Goal: Task Accomplishment & Management: Manage account settings

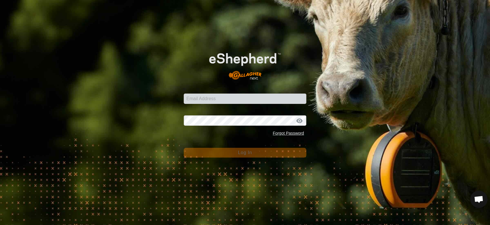
scroll to position [1098, 0]
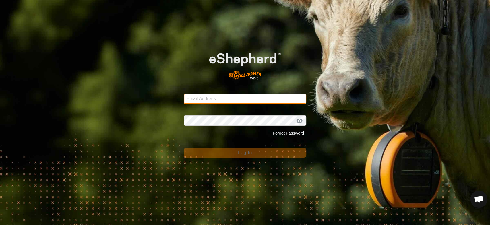
click at [201, 98] on input "Email Address" at bounding box center [245, 99] width 123 height 10
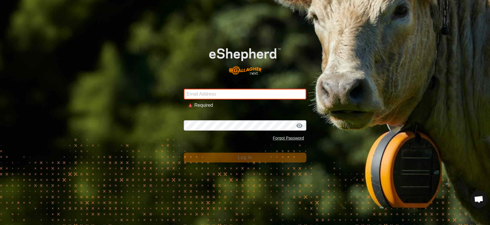
type input "[EMAIL_ADDRESS][DOMAIN_NAME]"
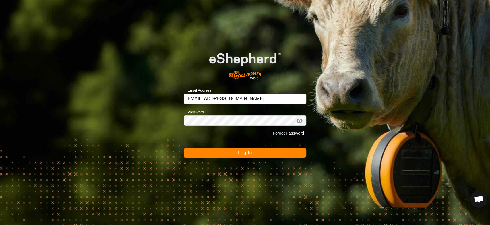
click at [240, 156] on button "Log In" at bounding box center [245, 153] width 123 height 10
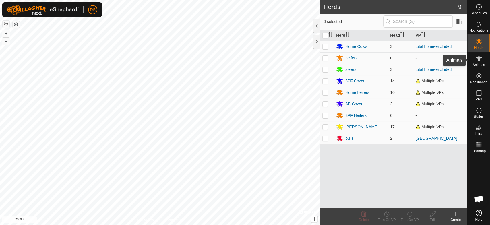
click at [477, 63] on span "Animals" at bounding box center [478, 64] width 12 height 3
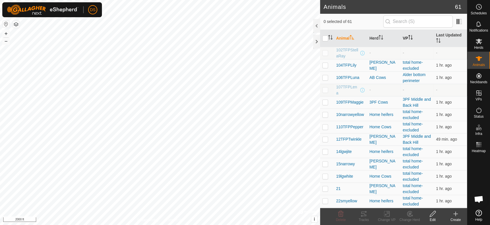
click at [409, 36] on icon "Activate to sort" at bounding box center [410, 37] width 5 height 5
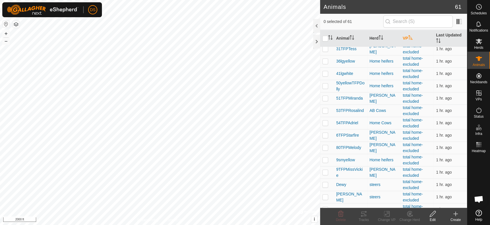
scroll to position [611, 0]
click at [456, 214] on icon at bounding box center [455, 214] width 4 height 0
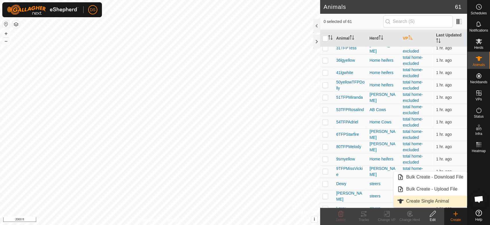
click at [413, 200] on link "Create Single Animal" at bounding box center [429, 200] width 73 height 11
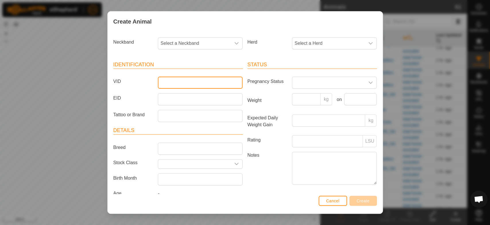
click at [170, 82] on input "VID" at bounding box center [200, 83] width 85 height 12
type input "71"
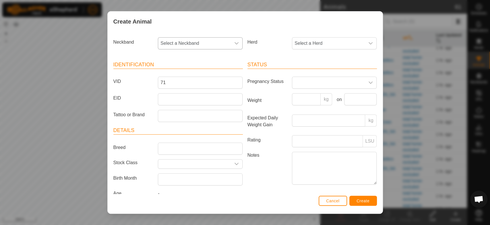
click at [178, 44] on span "Select a Neckband" at bounding box center [194, 43] width 73 height 11
click at [182, 84] on li "1256866455" at bounding box center [199, 84] width 83 height 11
click at [368, 44] on icon "dropdown trigger" at bounding box center [370, 43] width 5 height 5
click at [305, 100] on li "Home heifers" at bounding box center [333, 101] width 83 height 11
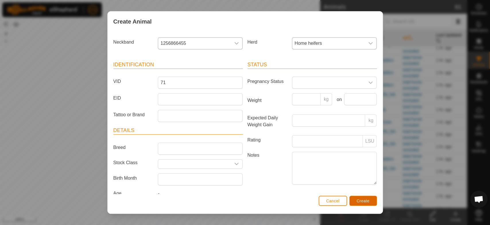
click at [358, 201] on span "Create" at bounding box center [362, 201] width 13 height 5
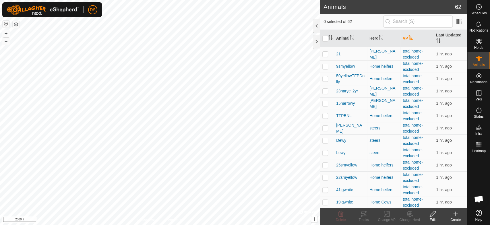
scroll to position [623, 0]
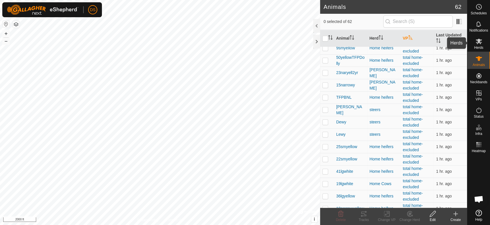
click at [478, 43] on icon at bounding box center [478, 41] width 7 height 7
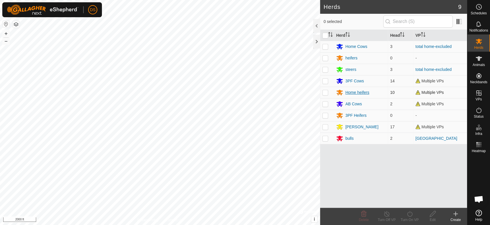
click at [356, 91] on div "Home heifers" at bounding box center [357, 93] width 24 height 6
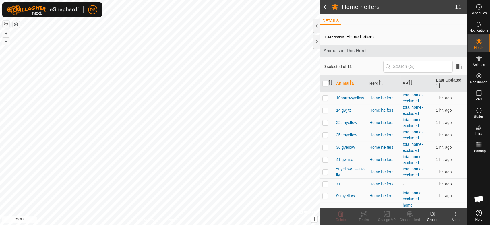
click at [370, 182] on div "Home heifers" at bounding box center [383, 184] width 29 height 6
click at [337, 182] on span "71" at bounding box center [338, 184] width 5 height 6
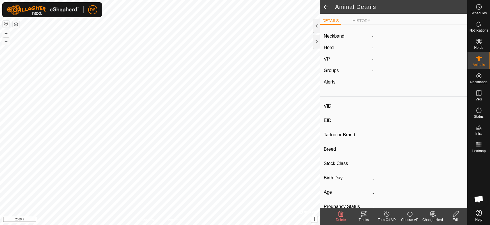
type input "71"
type input "-"
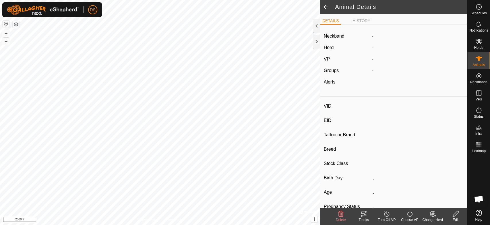
type input "0 kg"
type input "-"
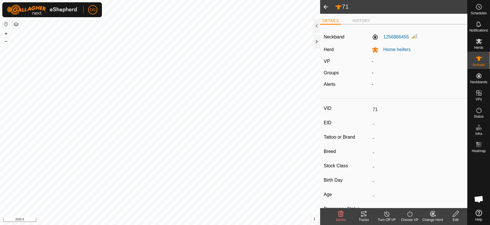
click at [408, 213] on icon at bounding box center [409, 213] width 7 height 7
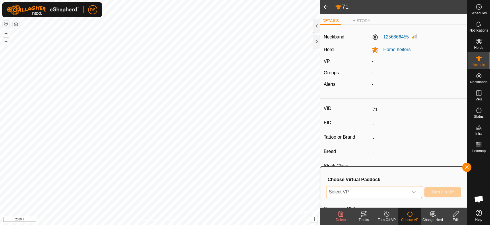
click at [336, 191] on span "Select VP" at bounding box center [366, 191] width 81 height 11
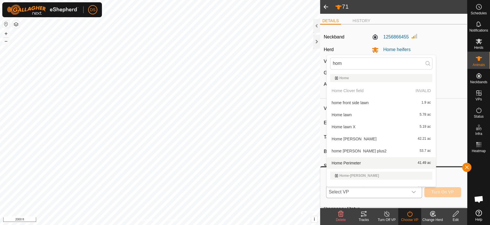
type input "hom"
click at [341, 161] on li "Home Perimeter 41.49 ac" at bounding box center [381, 162] width 109 height 11
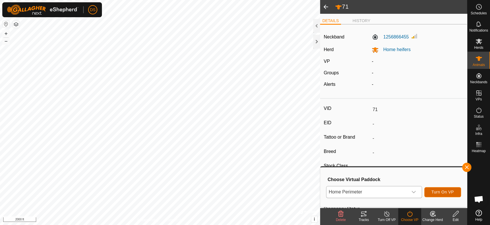
click at [440, 190] on span "Turn On VP" at bounding box center [442, 192] width 22 height 5
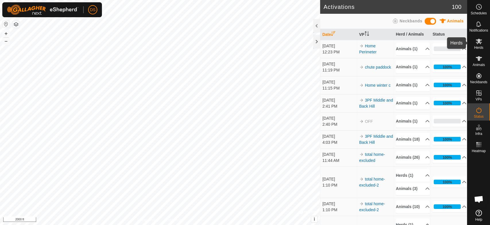
click at [477, 45] on es-mob-svg-icon at bounding box center [478, 41] width 10 height 9
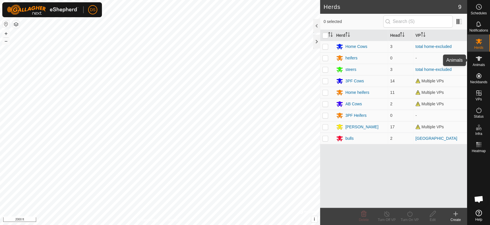
click at [479, 57] on icon at bounding box center [478, 58] width 6 height 5
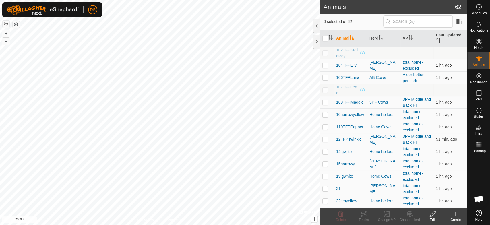
click at [325, 65] on p-checkbox at bounding box center [325, 65] width 6 height 5
checkbox input "true"
click at [408, 38] on icon "Activate to sort" at bounding box center [410, 37] width 5 height 5
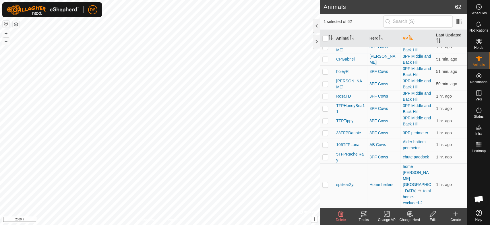
scroll to position [319, 0]
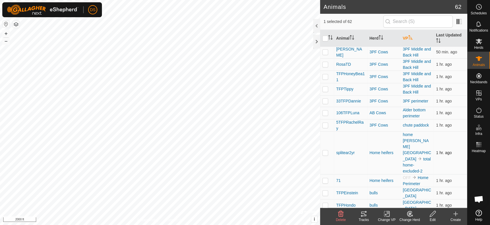
click at [324, 150] on p-checkbox at bounding box center [325, 152] width 6 height 5
checkbox input "true"
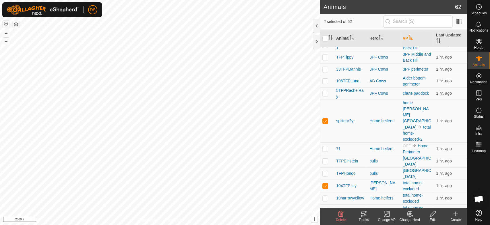
click at [325, 196] on p-checkbox at bounding box center [325, 198] width 6 height 5
checkbox input "true"
drag, startPoint x: 325, startPoint y: 192, endPoint x: 327, endPoint y: 188, distance: 4.8
click at [325, 208] on p-checkbox at bounding box center [325, 210] width 6 height 5
checkbox input "true"
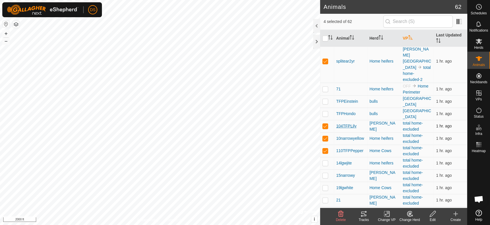
scroll to position [446, 0]
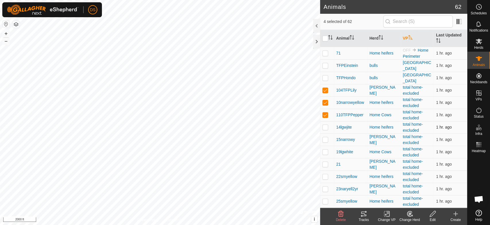
click at [323, 125] on p-checkbox at bounding box center [325, 127] width 6 height 5
checkbox input "true"
click at [324, 137] on p-checkbox at bounding box center [325, 139] width 6 height 5
checkbox input "true"
click at [327, 146] on td at bounding box center [327, 152] width 14 height 12
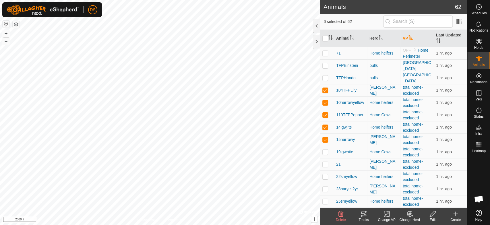
checkbox input "true"
click at [325, 162] on p-checkbox at bounding box center [325, 164] width 6 height 5
checkbox input "true"
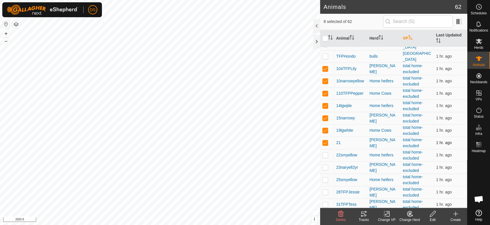
scroll to position [478, 0]
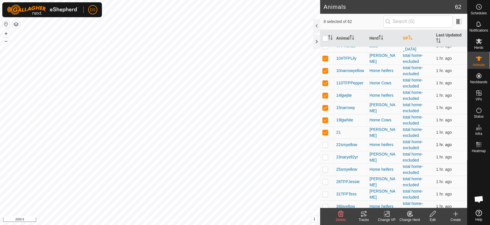
click at [325, 142] on p-checkbox at bounding box center [325, 144] width 6 height 5
checkbox input "true"
click at [326, 155] on p-checkbox at bounding box center [325, 157] width 6 height 5
checkbox input "true"
click at [326, 163] on td at bounding box center [327, 169] width 14 height 12
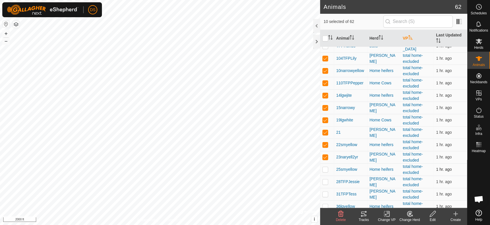
checkbox input "true"
click at [325, 179] on p-checkbox at bounding box center [325, 181] width 6 height 5
checkbox input "true"
click at [326, 192] on p-checkbox at bounding box center [325, 194] width 6 height 5
checkbox input "true"
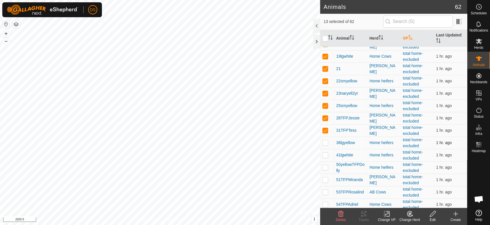
scroll to position [542, 0]
click at [326, 140] on p-checkbox at bounding box center [325, 142] width 6 height 5
checkbox input "true"
click at [326, 153] on p-checkbox at bounding box center [325, 155] width 6 height 5
checkbox input "true"
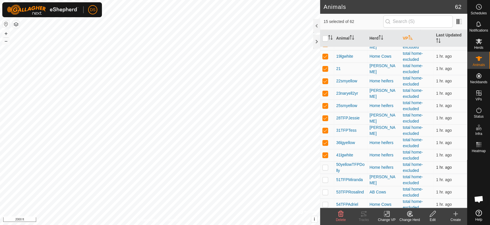
click at [327, 165] on p-checkbox at bounding box center [325, 167] width 6 height 5
checkbox input "true"
click at [325, 177] on p-checkbox at bounding box center [325, 179] width 6 height 5
checkbox input "true"
click at [325, 186] on td at bounding box center [327, 192] width 14 height 12
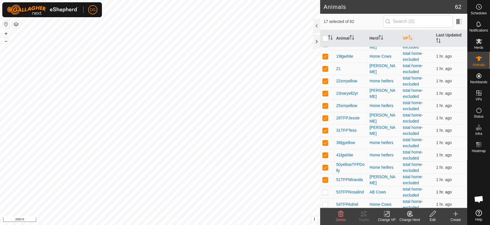
checkbox input "true"
click at [325, 198] on td at bounding box center [327, 204] width 14 height 12
checkbox input "true"
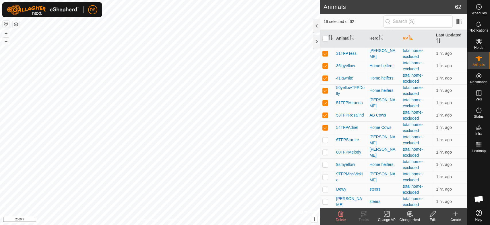
scroll to position [624, 0]
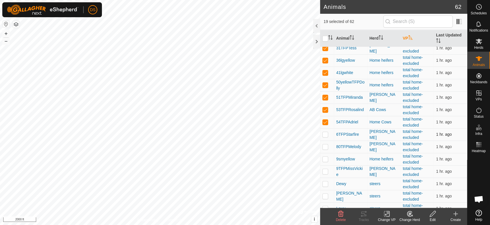
click at [326, 132] on p-checkbox at bounding box center [325, 134] width 6 height 5
checkbox input "true"
click at [327, 144] on p-checkbox at bounding box center [325, 146] width 6 height 5
checkbox input "true"
click at [326, 157] on p-checkbox at bounding box center [325, 159] width 6 height 5
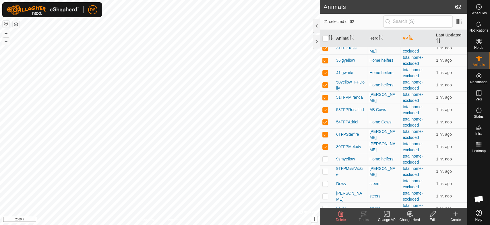
checkbox input "true"
click at [326, 169] on p-checkbox at bounding box center [325, 171] width 6 height 5
checkbox input "true"
click at [325, 181] on p-checkbox at bounding box center [325, 183] width 6 height 5
checkbox input "true"
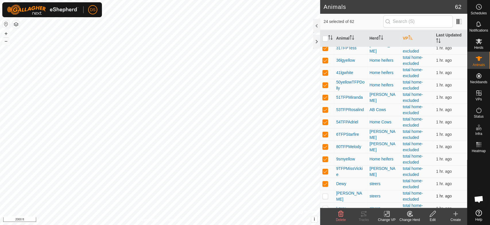
click at [326, 194] on p-checkbox at bounding box center [325, 196] width 6 height 5
checkbox input "true"
click at [323, 206] on p-checkbox at bounding box center [325, 208] width 6 height 5
checkbox input "true"
click at [325, 218] on p-checkbox at bounding box center [325, 220] width 6 height 5
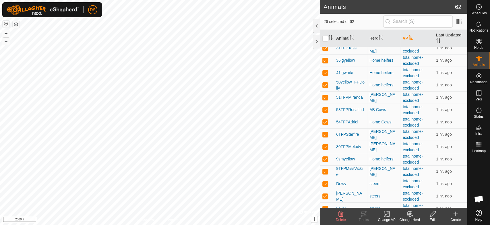
checkbox input "true"
click at [387, 214] on icon at bounding box center [386, 213] width 7 height 7
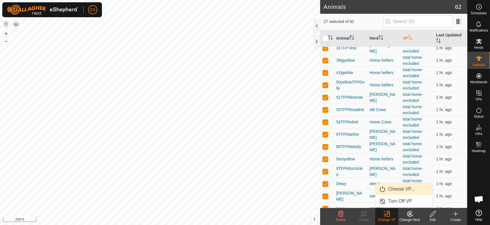
click at [397, 186] on link "Choose VP..." at bounding box center [403, 188] width 57 height 11
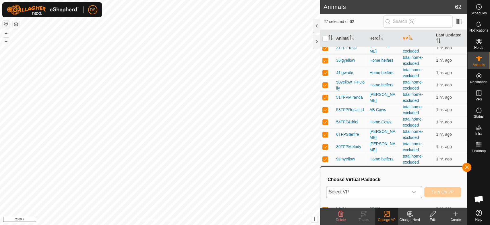
click at [344, 189] on span "Select VP" at bounding box center [366, 191] width 81 height 11
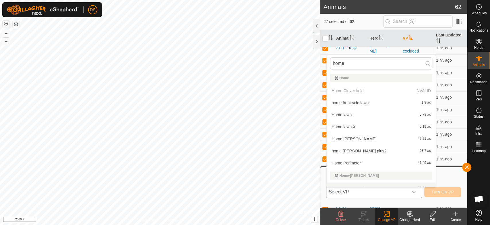
scroll to position [7, 0]
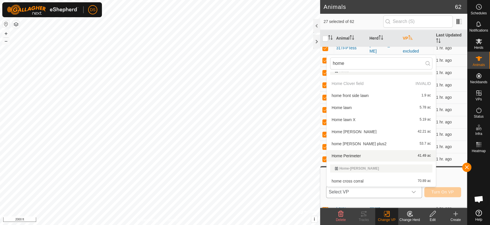
type input "home"
click at [357, 155] on li "Home Perimeter 41.49 ac" at bounding box center [381, 155] width 109 height 11
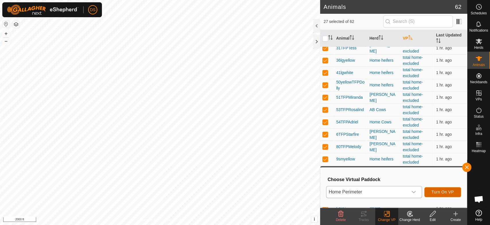
click at [443, 188] on button "Turn On VP" at bounding box center [442, 192] width 37 height 10
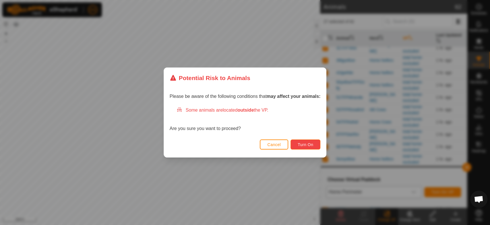
click at [303, 144] on span "Turn On" at bounding box center [305, 144] width 15 height 5
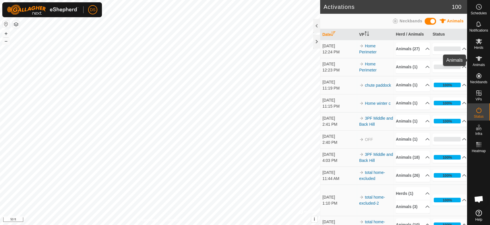
click at [476, 58] on icon at bounding box center [478, 58] width 6 height 5
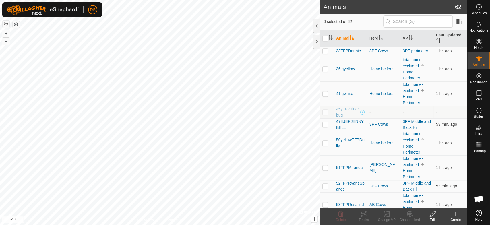
scroll to position [382, 0]
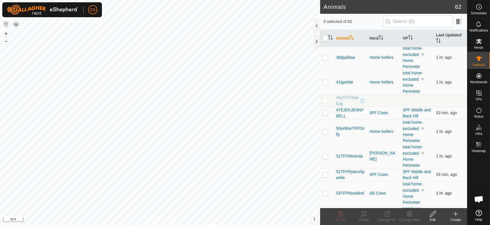
click at [327, 193] on p-checkbox at bounding box center [325, 193] width 6 height 5
checkbox input "true"
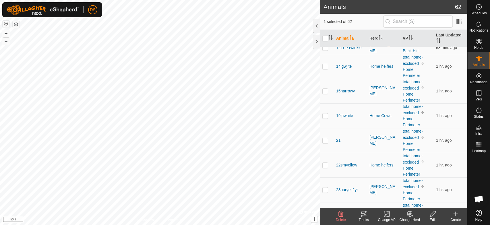
scroll to position [127, 0]
click at [325, 116] on p-checkbox at bounding box center [325, 116] width 6 height 5
checkbox input "true"
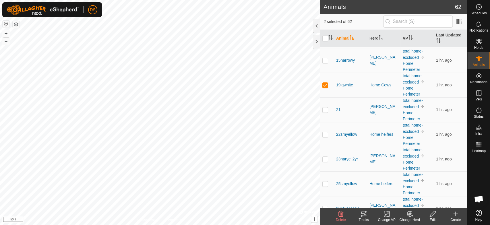
click at [325, 159] on p-checkbox at bounding box center [325, 159] width 6 height 5
checkbox input "true"
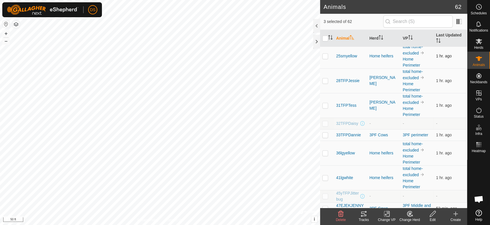
scroll to position [319, 0]
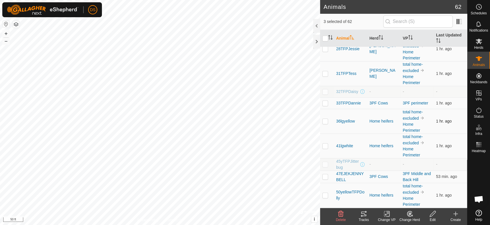
click at [323, 123] on p-checkbox at bounding box center [325, 121] width 6 height 5
checkbox input "true"
checkbox input "false"
checkbox input "true"
checkbox input "false"
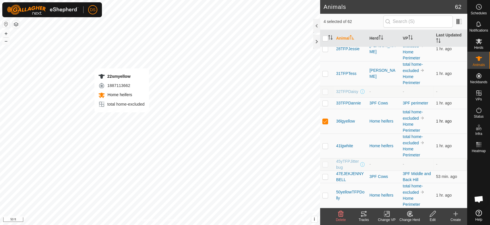
checkbox input "false"
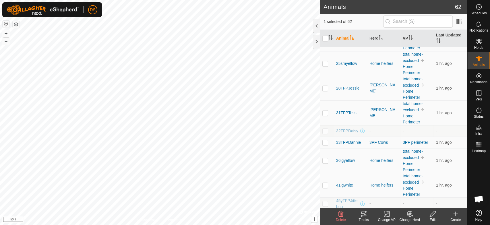
scroll to position [287, 0]
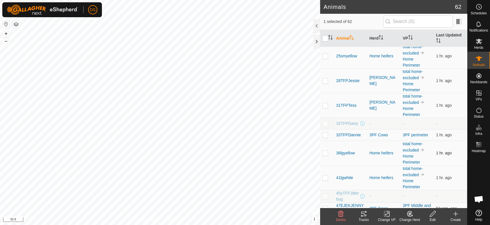
click at [324, 154] on p-checkbox at bounding box center [325, 153] width 6 height 5
checkbox input "true"
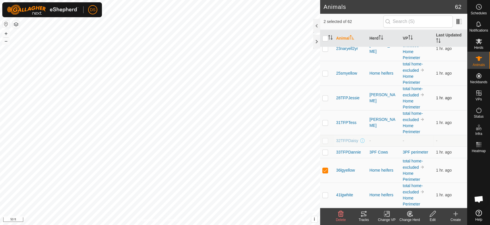
scroll to position [255, 0]
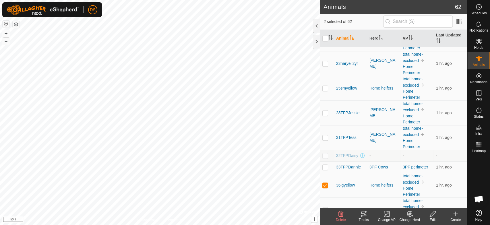
click at [324, 61] on p-checkbox at bounding box center [325, 63] width 6 height 5
checkbox input "true"
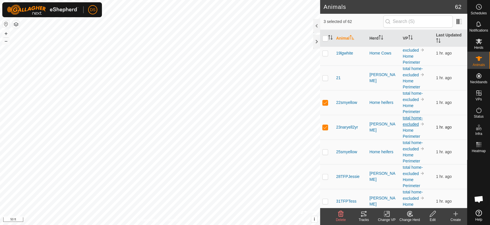
scroll to position [159, 0]
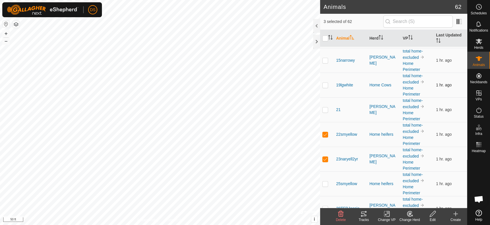
click at [325, 83] on p-checkbox at bounding box center [325, 85] width 6 height 5
checkbox input "true"
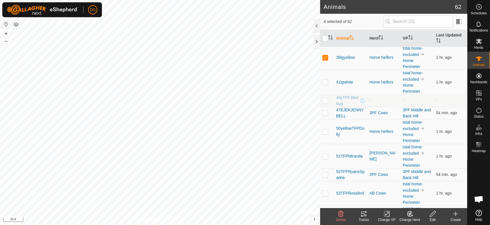
scroll to position [446, 0]
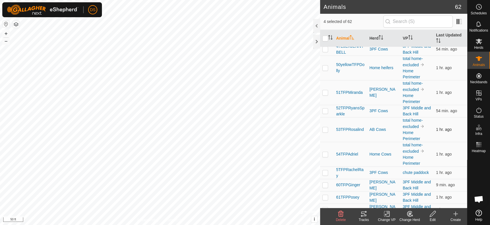
click at [325, 130] on p-checkbox at bounding box center [325, 129] width 6 height 5
checkbox input "true"
click at [387, 212] on icon at bounding box center [386, 213] width 7 height 7
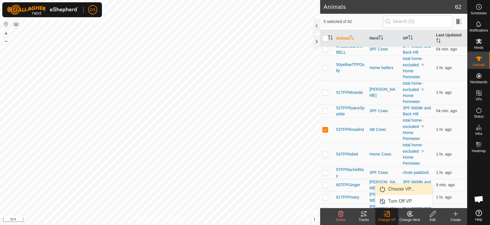
click at [399, 189] on link "Choose VP..." at bounding box center [403, 188] width 57 height 11
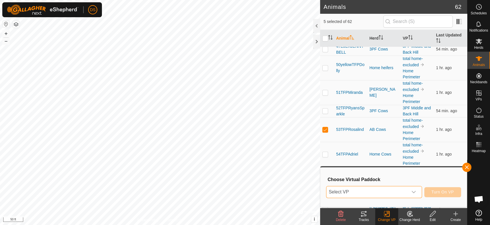
click at [360, 192] on span "Select VP" at bounding box center [366, 191] width 81 height 11
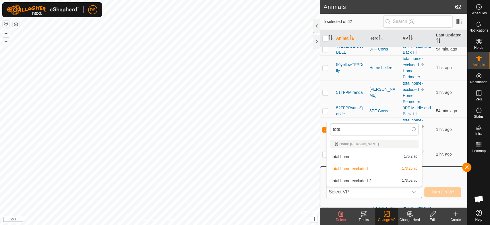
type input "total"
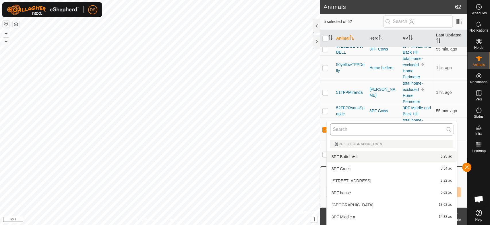
click at [341, 130] on input "text" at bounding box center [391, 129] width 123 height 12
click at [439, 179] on h3 "Choose Virtual Paddock" at bounding box center [393, 179] width 133 height 5
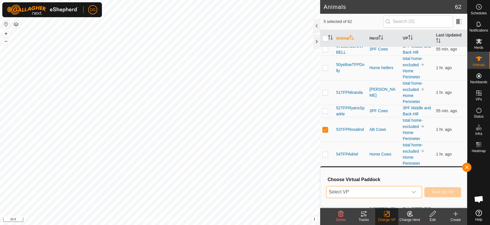
click at [341, 190] on span "Select VP" at bounding box center [366, 191] width 81 height 11
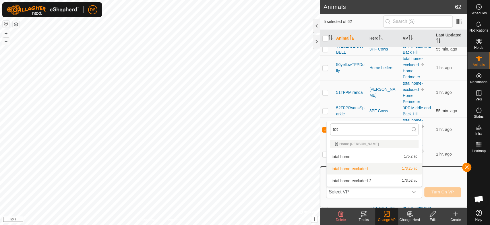
type input "tot"
click at [322, 216] on div "Animals 62 5 selected of 62 Animal Herd VP Last Updated 102TFPStellaRay - - - 1…" at bounding box center [233, 112] width 467 height 225
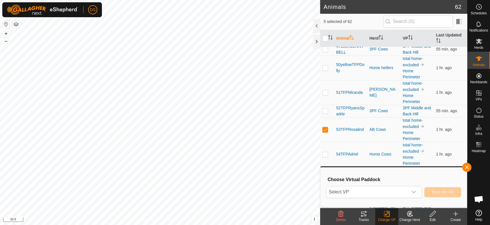
click at [282, 225] on html "DS Schedules Notifications Herds Animals Neckbands VPs Status Infra Heatmap Hel…" at bounding box center [245, 112] width 490 height 225
click at [342, 191] on span "Select VP" at bounding box center [366, 191] width 81 height 11
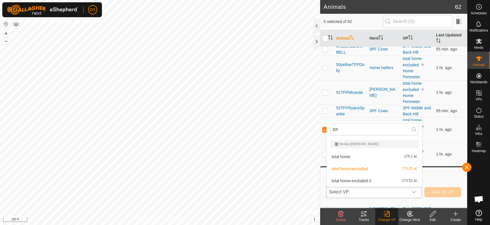
click at [348, 182] on li "total home-excluded-2 173.52 ac" at bounding box center [374, 180] width 95 height 11
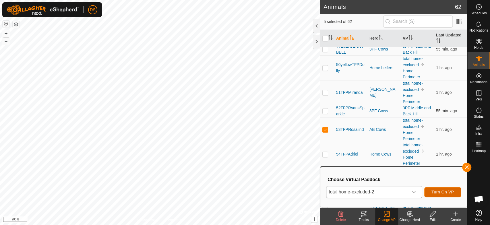
click at [450, 192] on span "Turn On VP" at bounding box center [442, 192] width 22 height 5
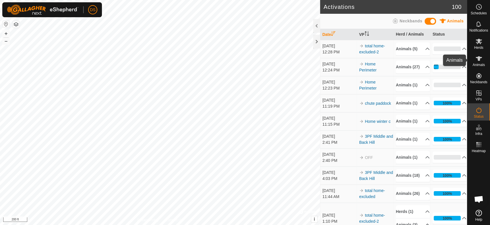
click at [480, 57] on icon at bounding box center [478, 58] width 7 height 7
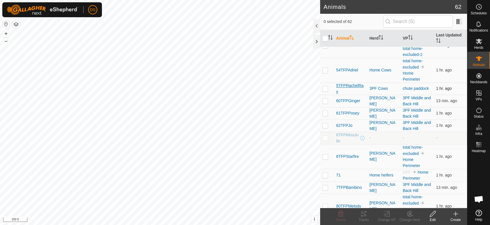
scroll to position [542, 0]
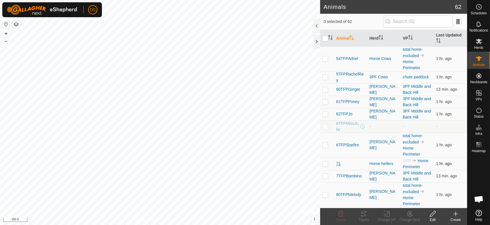
click at [338, 162] on span "71" at bounding box center [338, 164] width 5 height 6
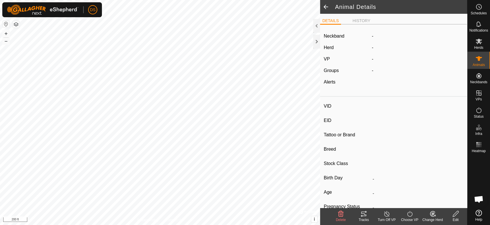
type input "71"
type input "-"
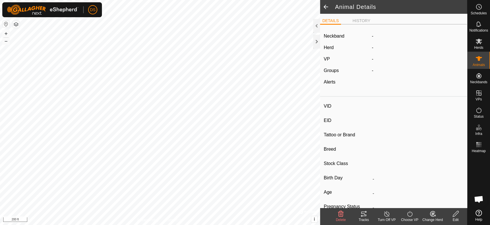
type input "0 kg"
type input "-"
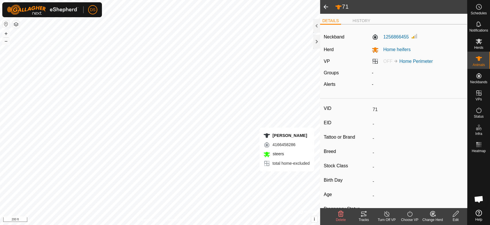
click at [364, 213] on icon at bounding box center [363, 213] width 7 height 7
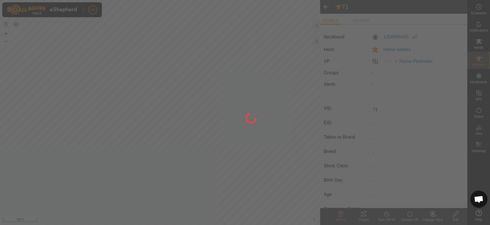
scroll to position [1098, 0]
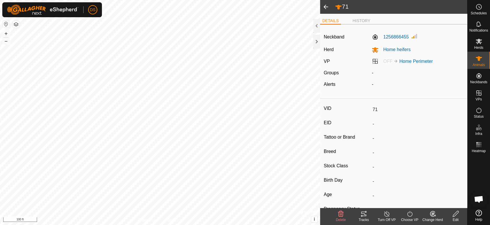
click at [363, 212] on icon at bounding box center [363, 213] width 5 height 5
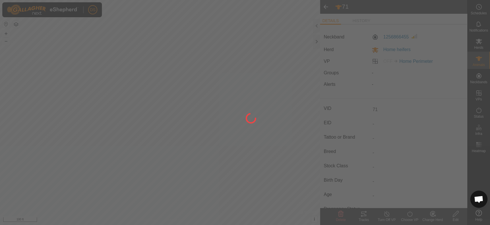
scroll to position [1098, 0]
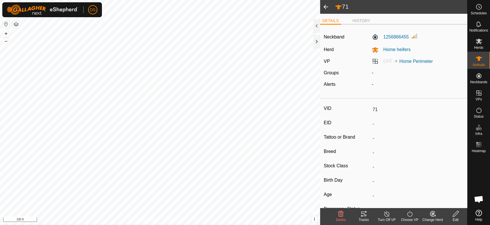
click at [362, 206] on div "71 DETAILS HISTORY Neckband 1256866455 Herd Home heifers VP OFF Home Perimeter …" at bounding box center [233, 112] width 467 height 225
